Goal: Check status

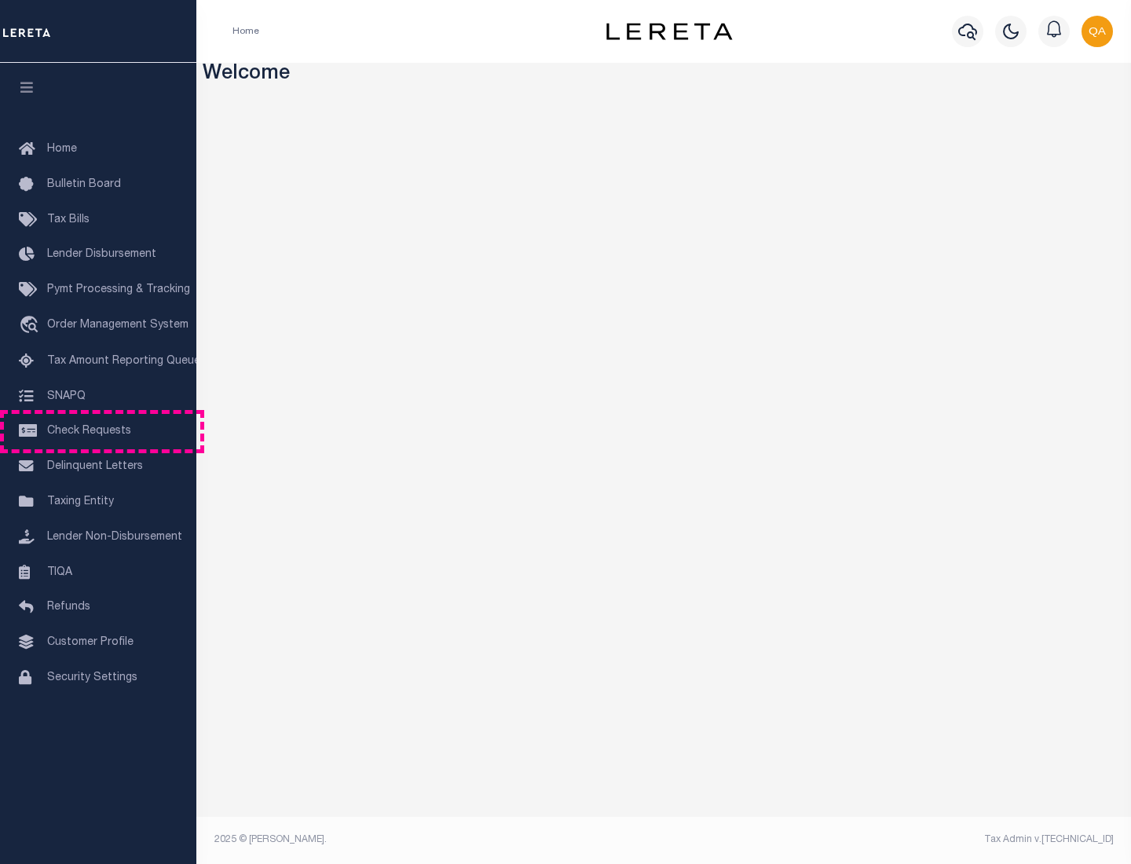
click at [98, 431] on span "Check Requests" at bounding box center [89, 431] width 84 height 11
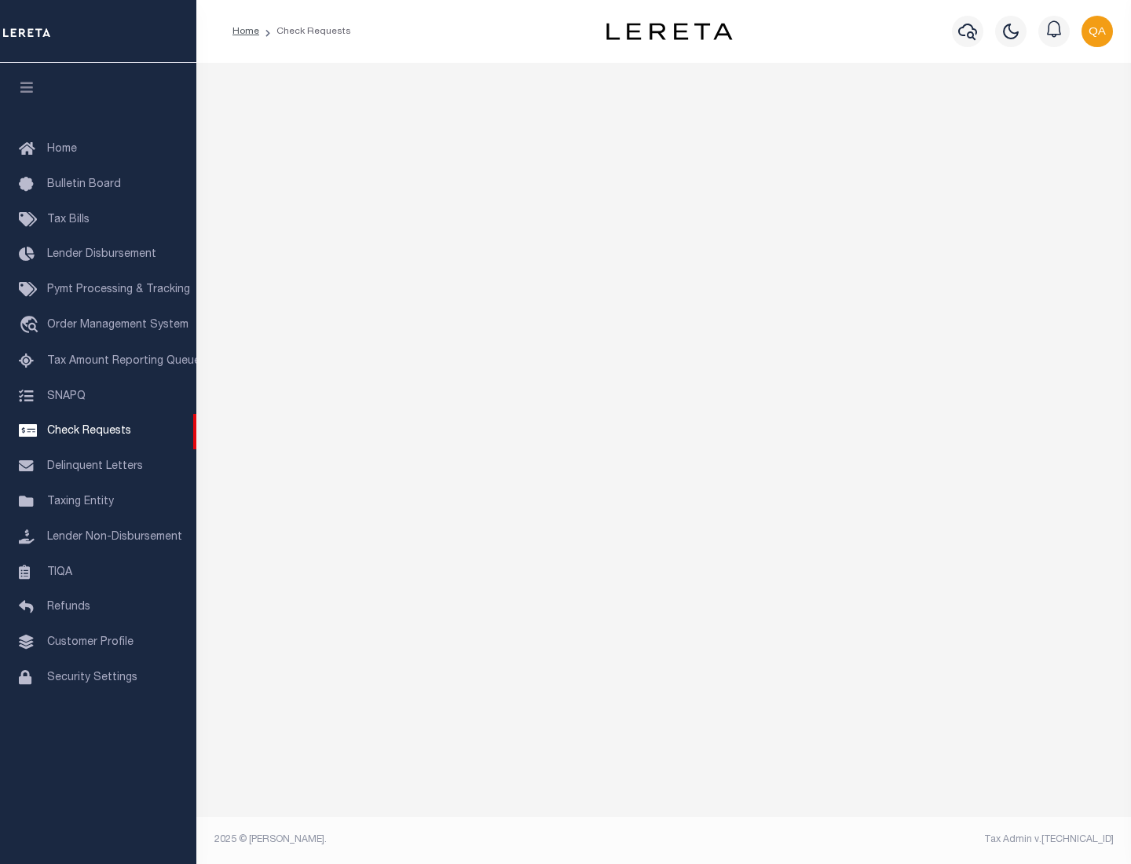
select select "50"
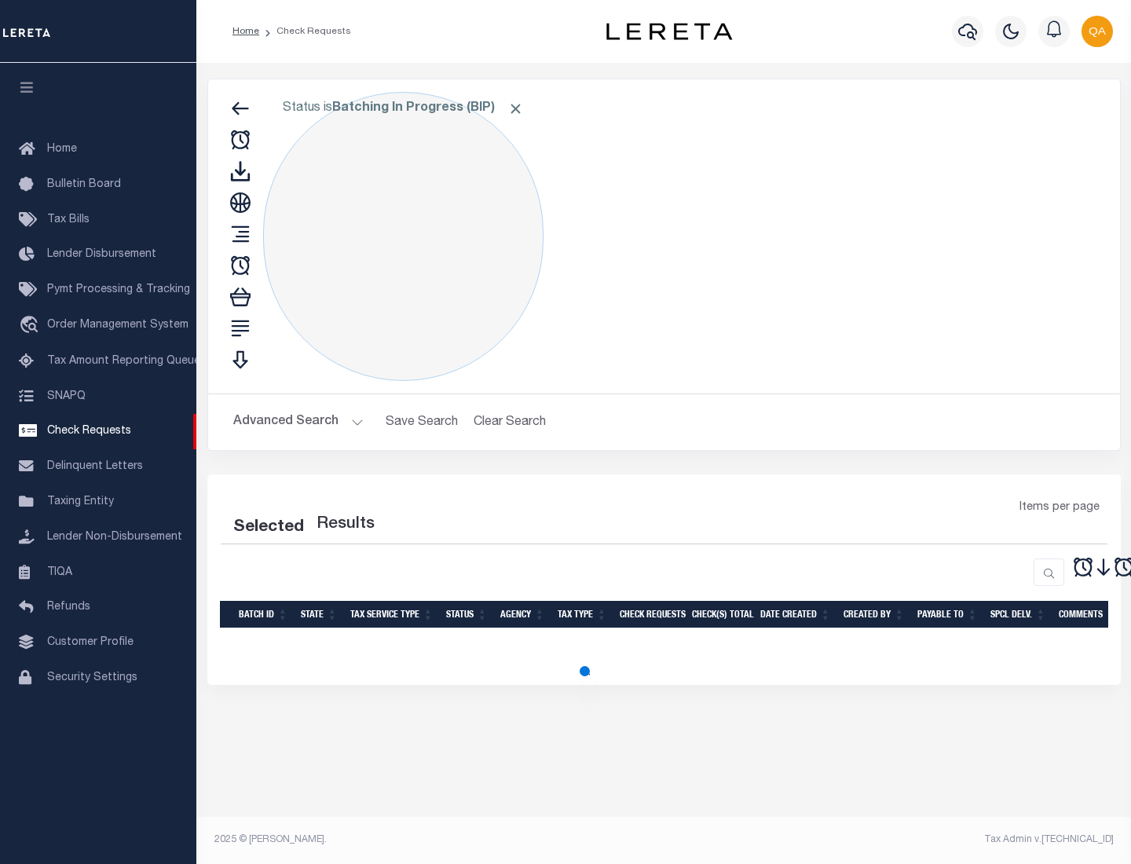
select select "50"
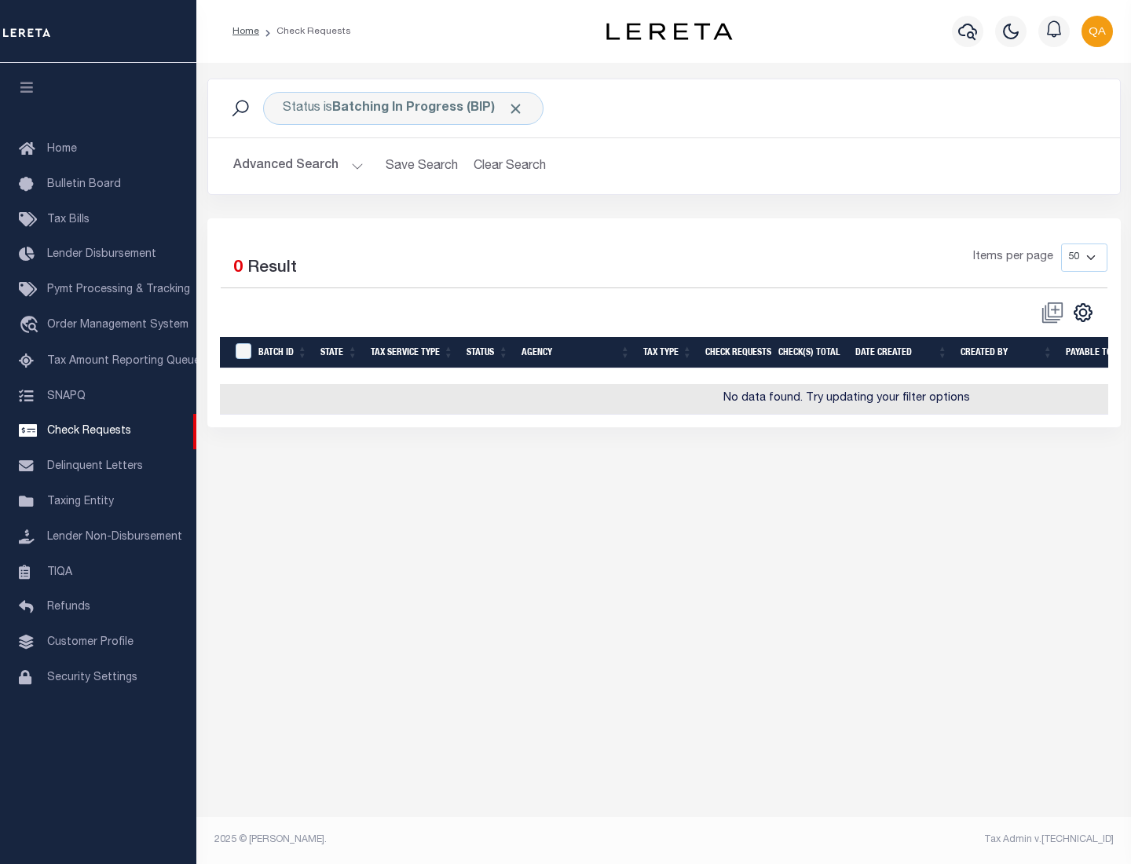
click at [516, 108] on span "Click to Remove" at bounding box center [515, 109] width 16 height 16
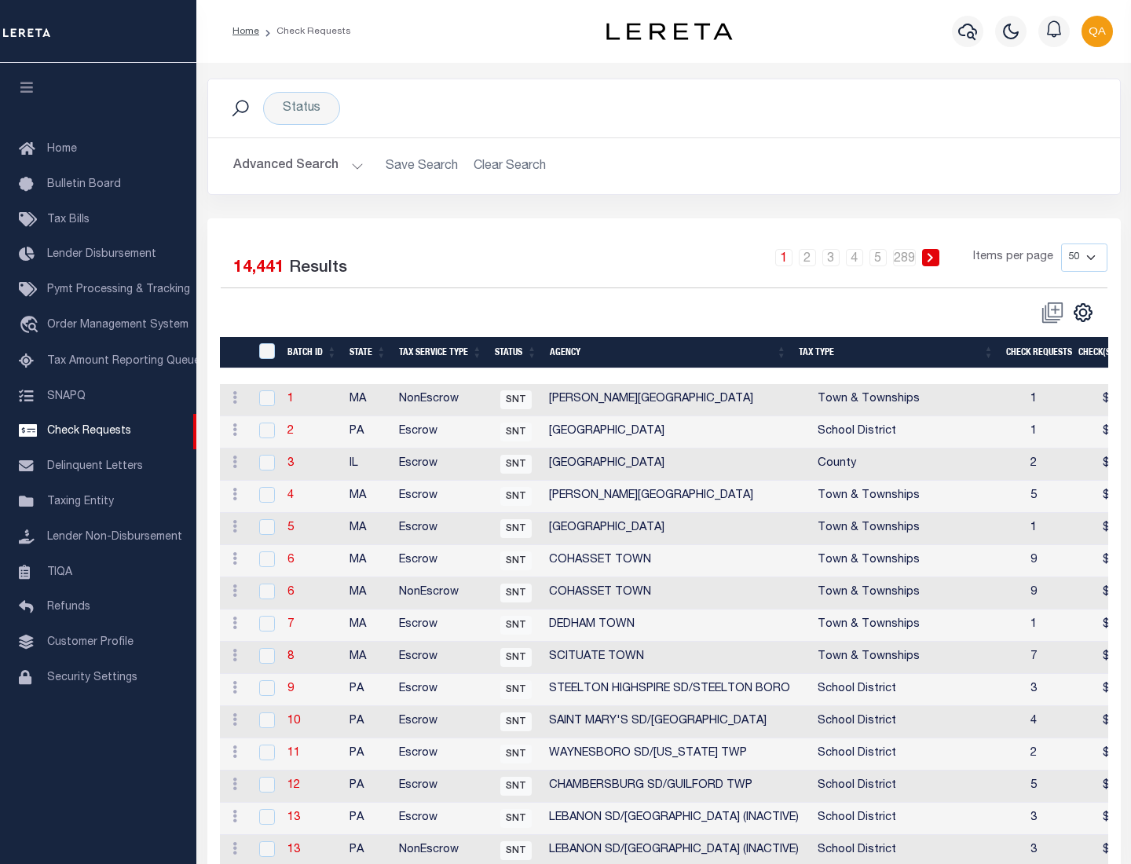
scroll to position [757, 0]
